Goal: Transaction & Acquisition: Download file/media

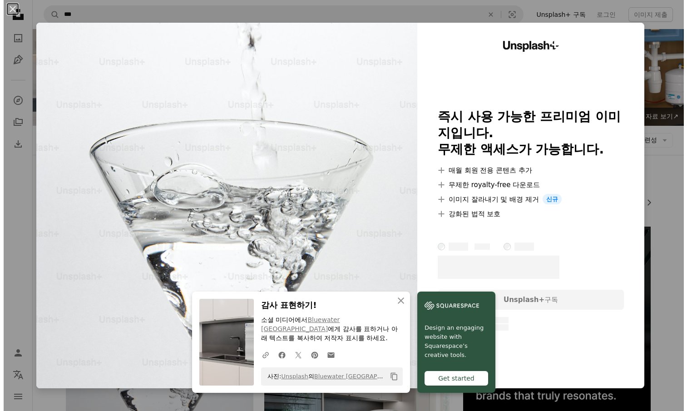
scroll to position [136, 0]
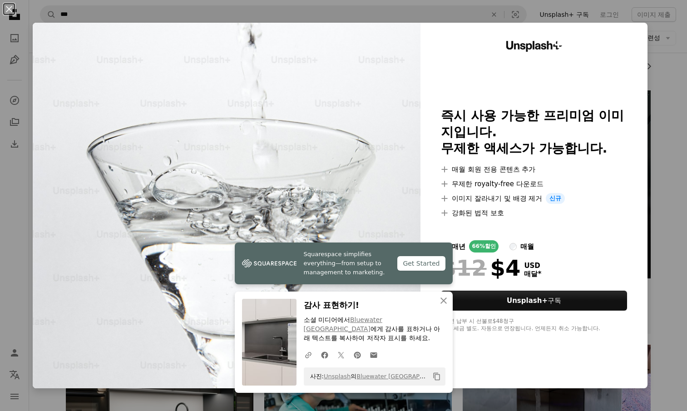
click at [623, 190] on div "Unsplash+ 즉시 사용 가능한 프리미엄 이미지입니다. 무제한 액세스가 가능합니다. A plus sign 매월 회원 전용 콘텐츠 추가 A …" at bounding box center [533, 206] width 227 height 366
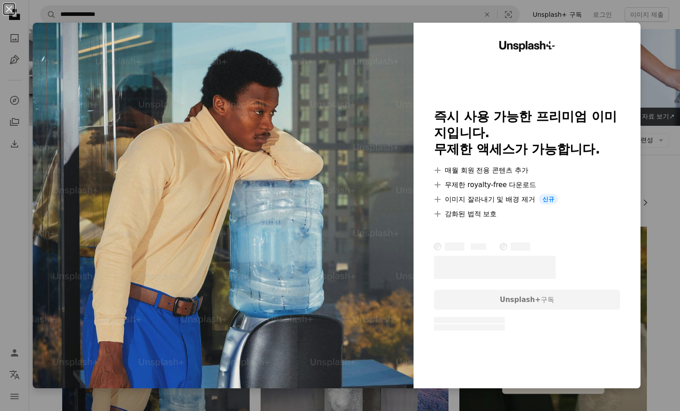
scroll to position [136, 0]
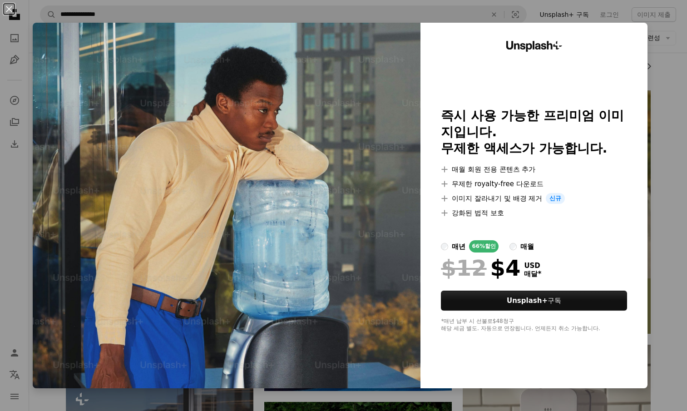
click at [661, 151] on div "An X shape Unsplash+ 즉시 사용 가능한 프리미엄 이미지입니다. 무제한 액세스가 가능합니다. A plus sign 매월 회원 전…" at bounding box center [343, 205] width 687 height 411
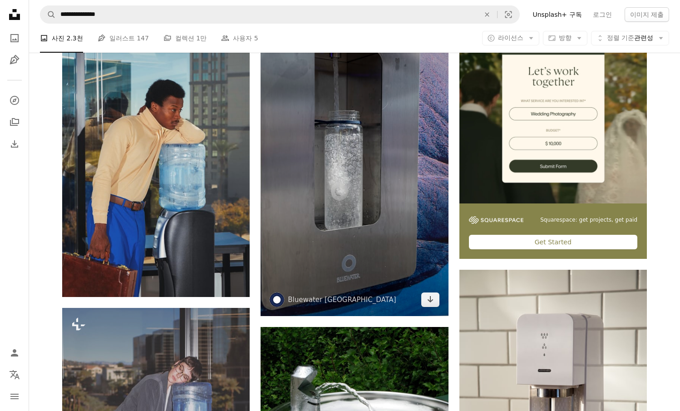
scroll to position [227, 0]
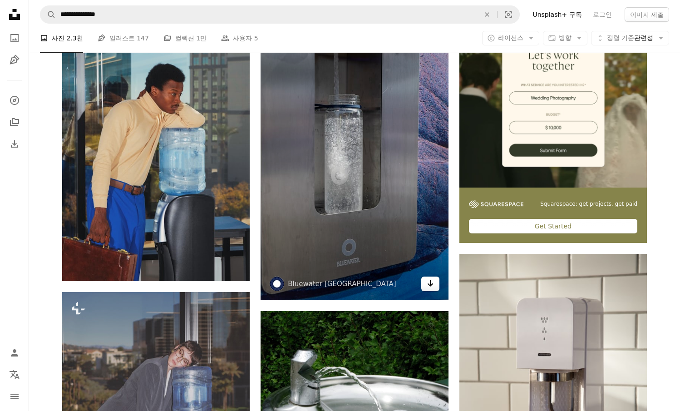
click at [431, 284] on icon "Arrow pointing down" at bounding box center [430, 283] width 7 height 11
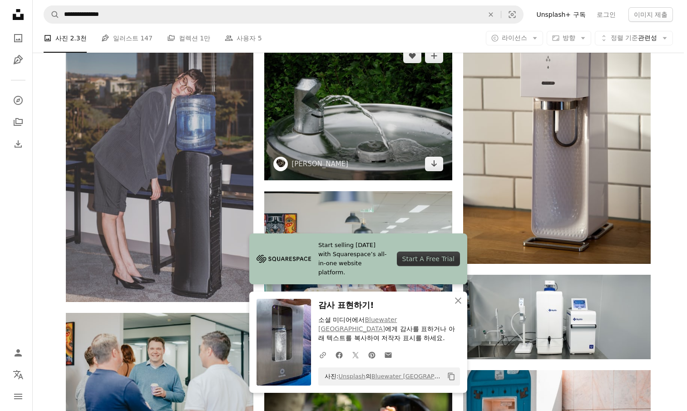
scroll to position [499, 0]
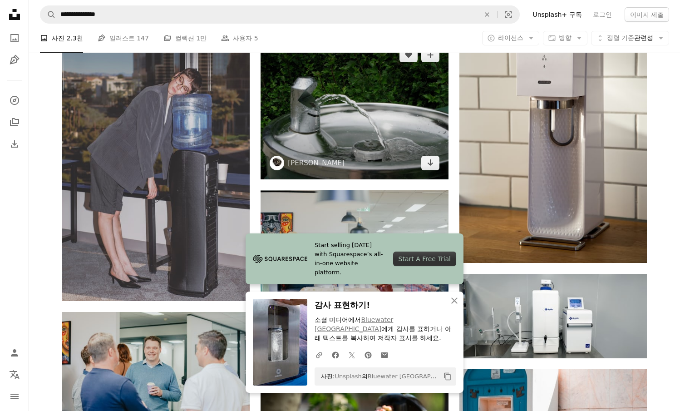
click at [392, 118] on img at bounding box center [355, 109] width 188 height 141
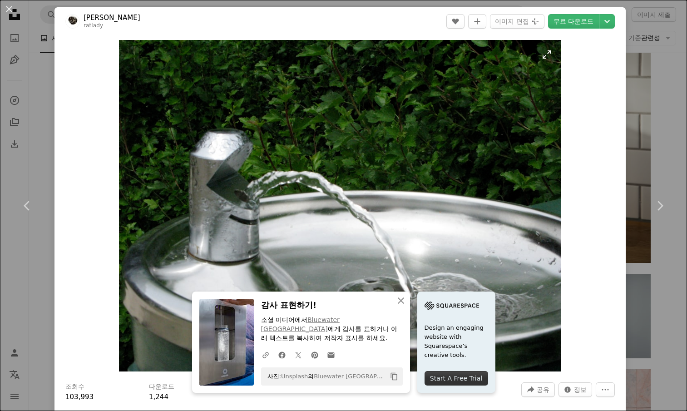
scroll to position [136, 0]
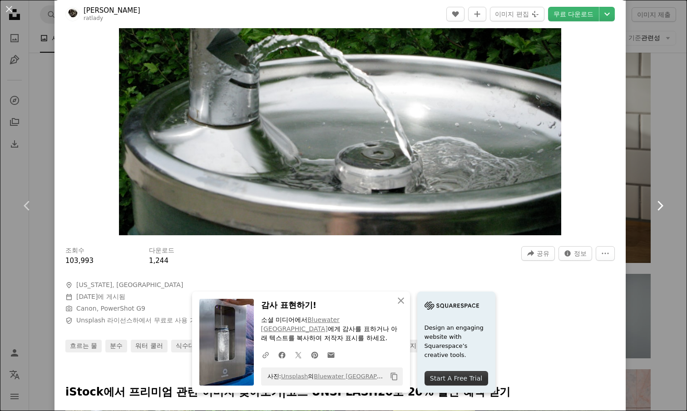
click at [671, 180] on link "Chevron right" at bounding box center [660, 205] width 54 height 87
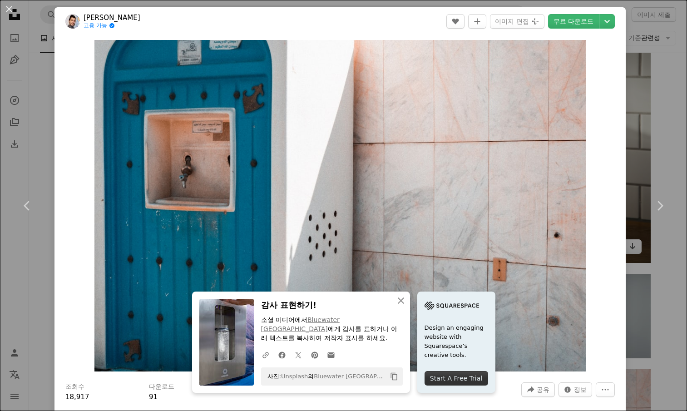
click at [643, 89] on div "An X shape Chevron left Chevron right An X shape 닫기 감사 표현하기! 소셜 미디어에서 Bluewater…" at bounding box center [343, 205] width 687 height 411
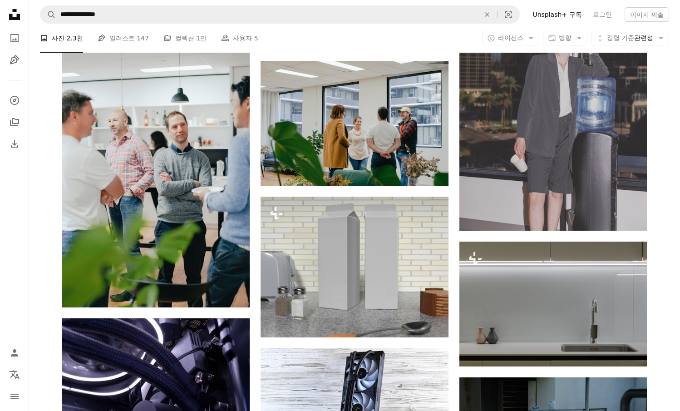
scroll to position [1044, 0]
